Goal: Book appointment/travel/reservation

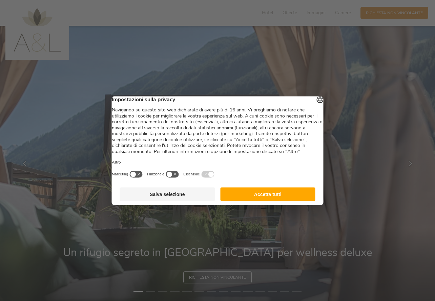
click at [267, 201] on button "Accetta tutti" at bounding box center [267, 194] width 95 height 14
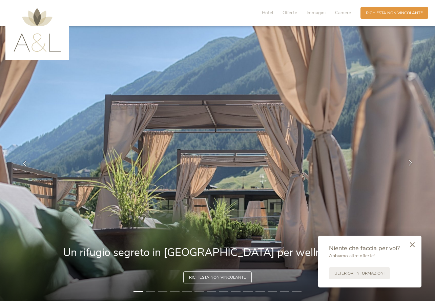
click at [413, 164] on div at bounding box center [409, 163] width 17 height 17
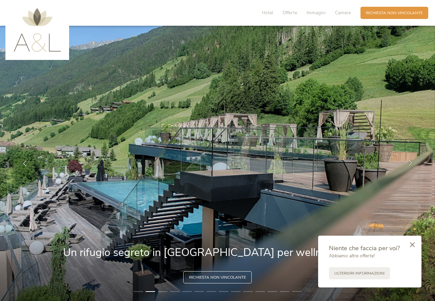
click at [413, 164] on div at bounding box center [409, 163] width 17 height 17
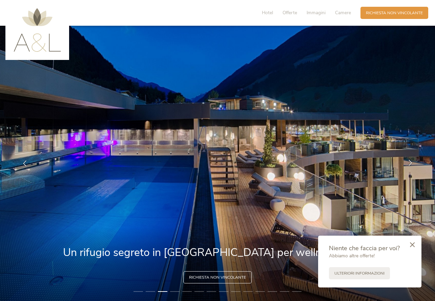
click at [413, 164] on div at bounding box center [409, 163] width 17 height 17
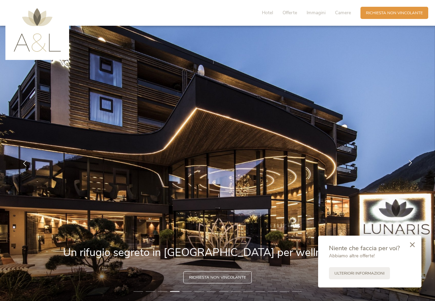
click at [413, 164] on div at bounding box center [409, 163] width 17 height 17
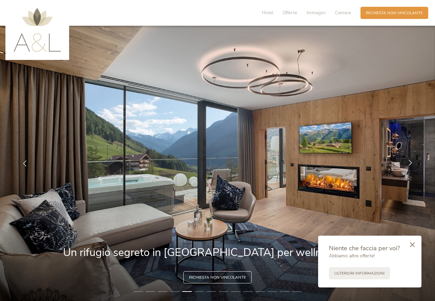
click at [413, 164] on div at bounding box center [409, 163] width 17 height 17
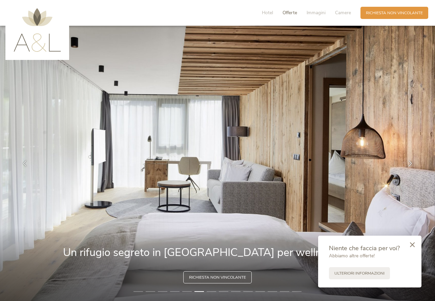
click at [287, 13] on span "Offerte" at bounding box center [289, 12] width 15 height 6
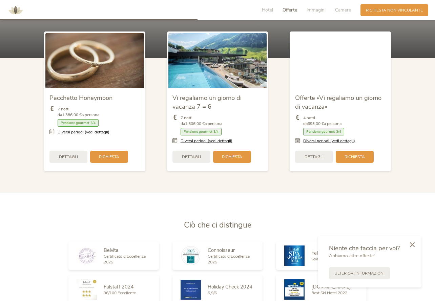
scroll to position [789, 0]
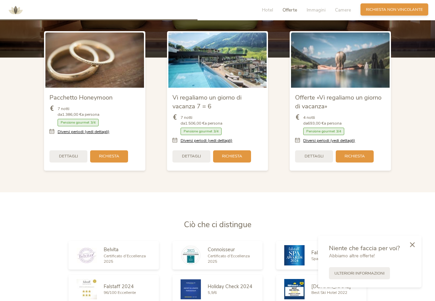
click at [393, 12] on span "Richiesta non vincolante" at bounding box center [394, 10] width 57 height 6
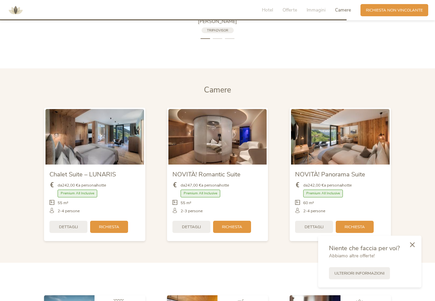
scroll to position [1382, 0]
